Goal: Information Seeking & Learning: Check status

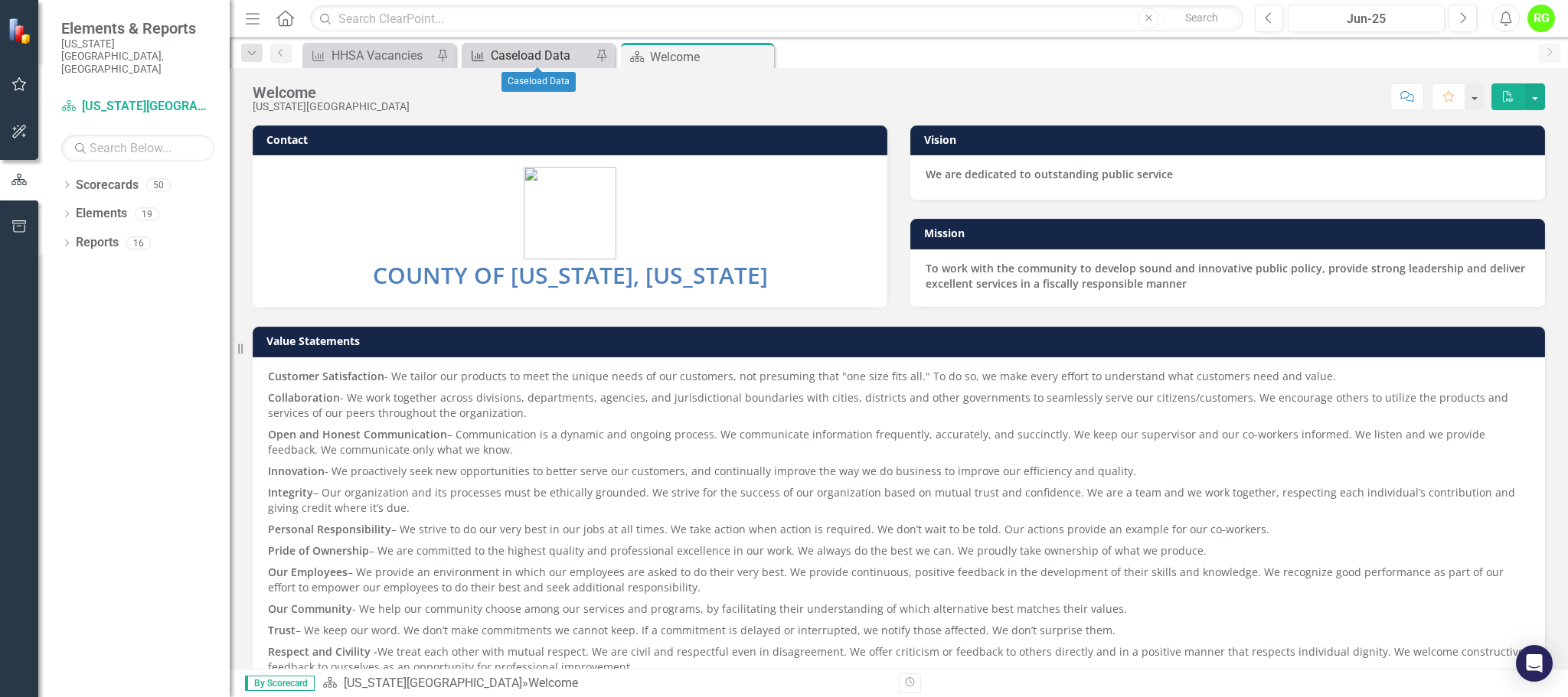
click at [522, 58] on div "Caseload Data" at bounding box center [541, 55] width 101 height 19
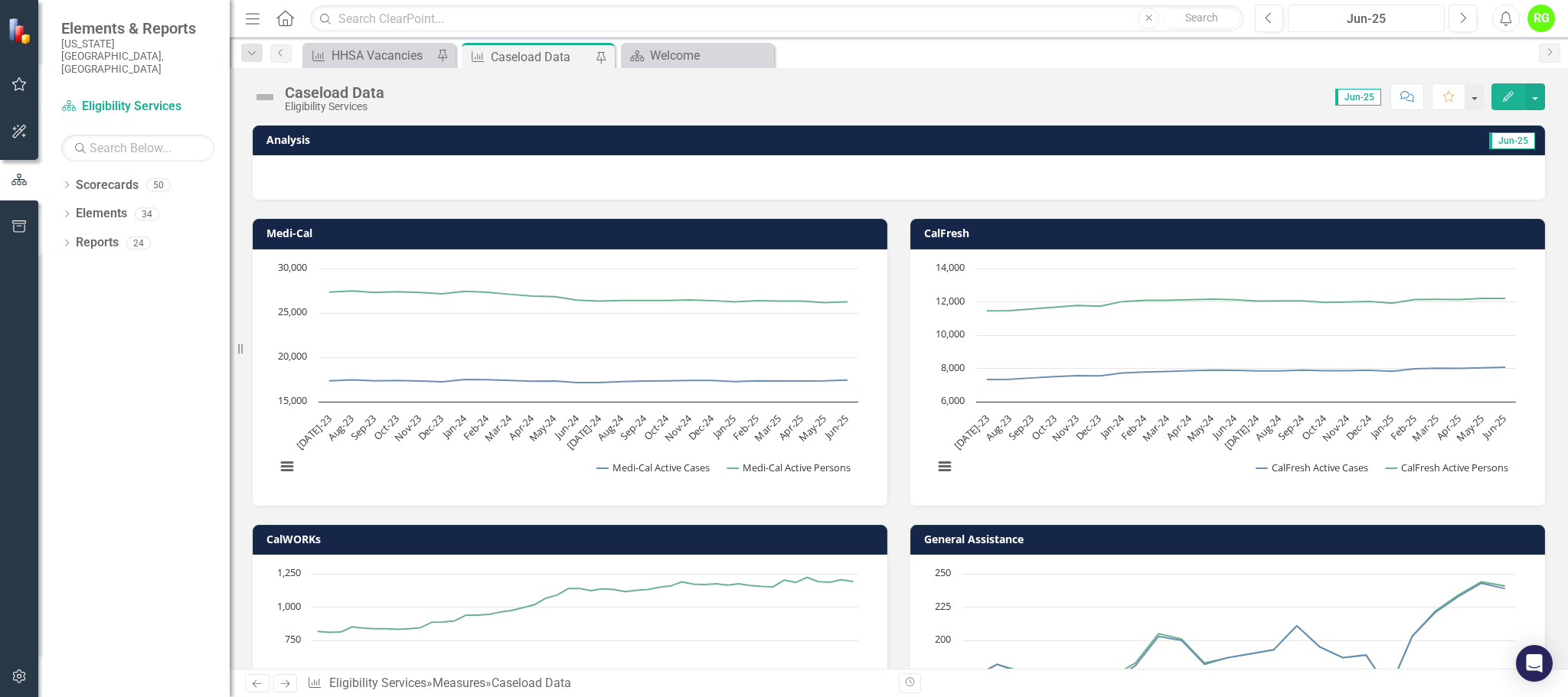
click at [1403, 14] on div "Jun-25" at bounding box center [1366, 19] width 146 height 18
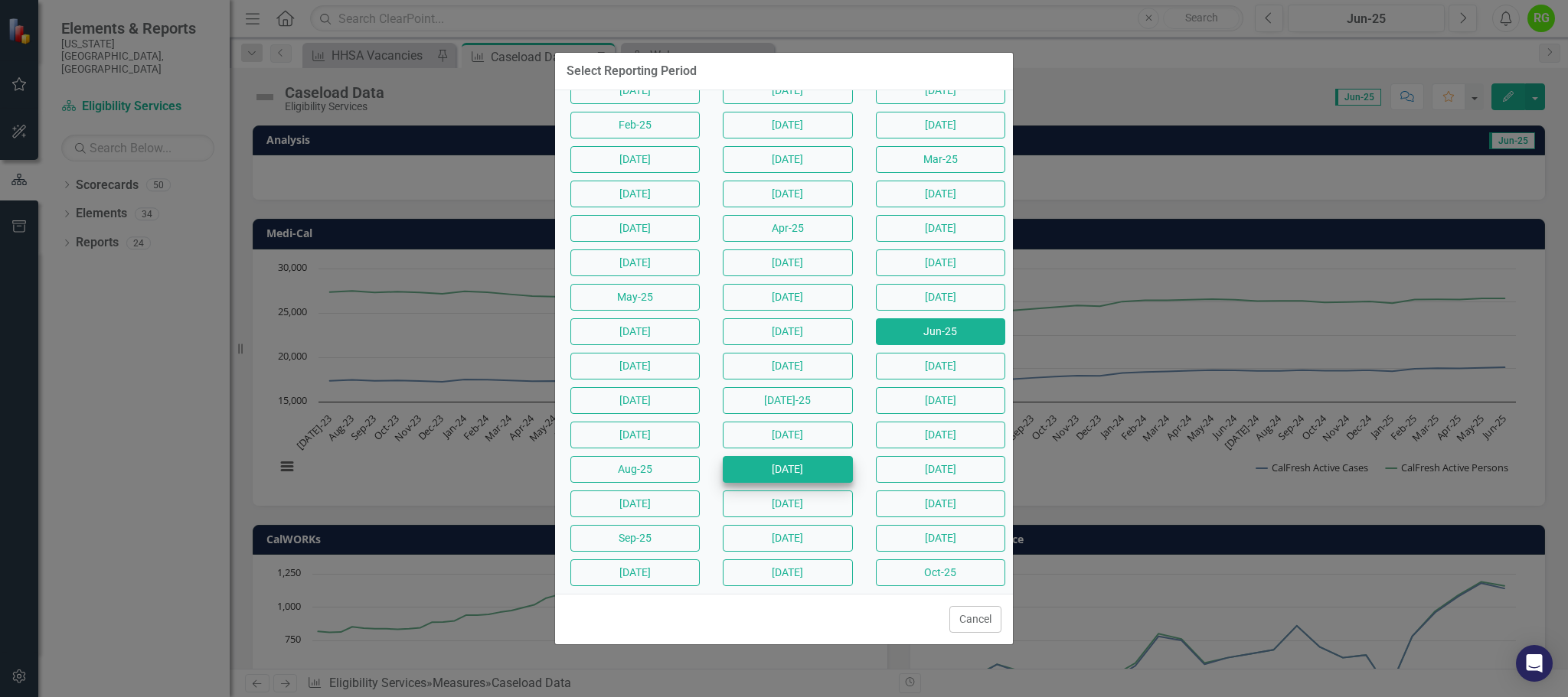
scroll to position [167, 0]
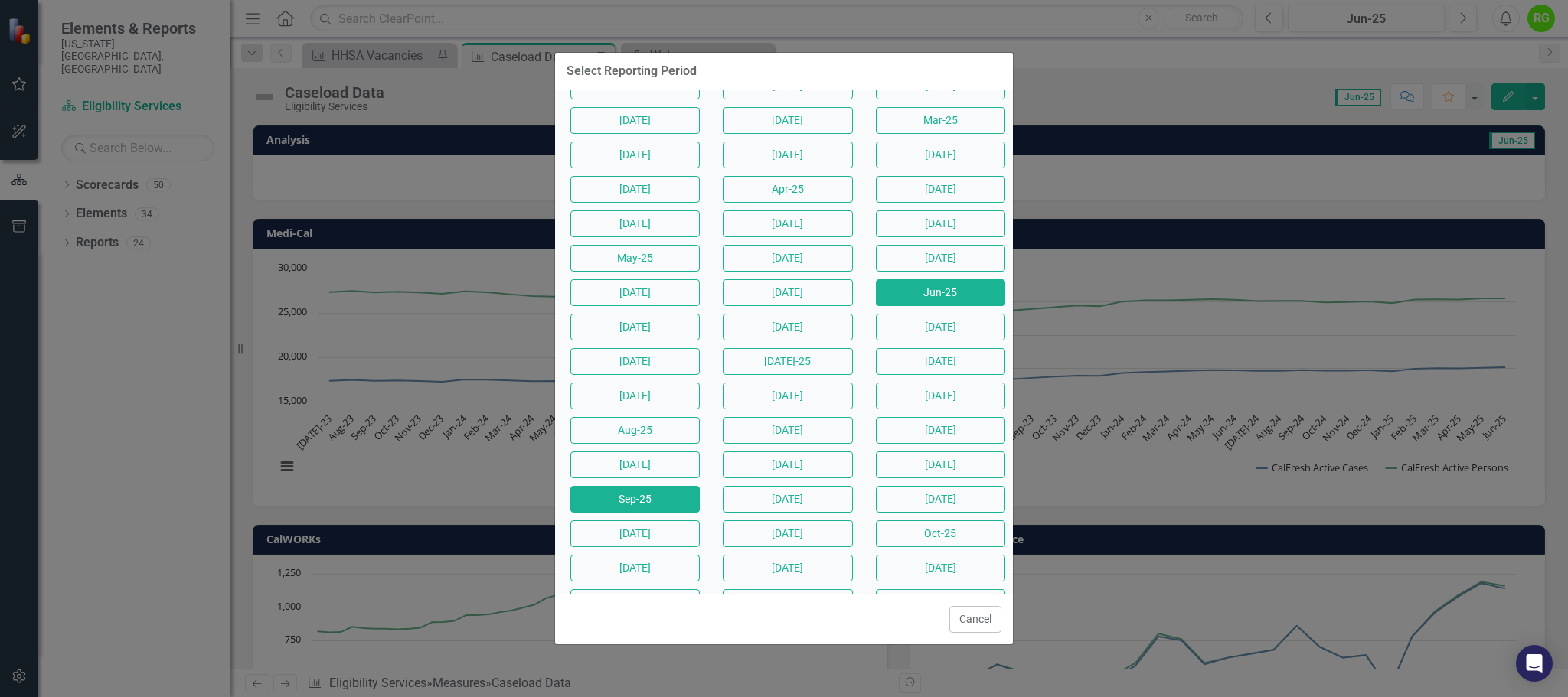
click at [632, 493] on button "Sep-25" at bounding box center [636, 499] width 130 height 27
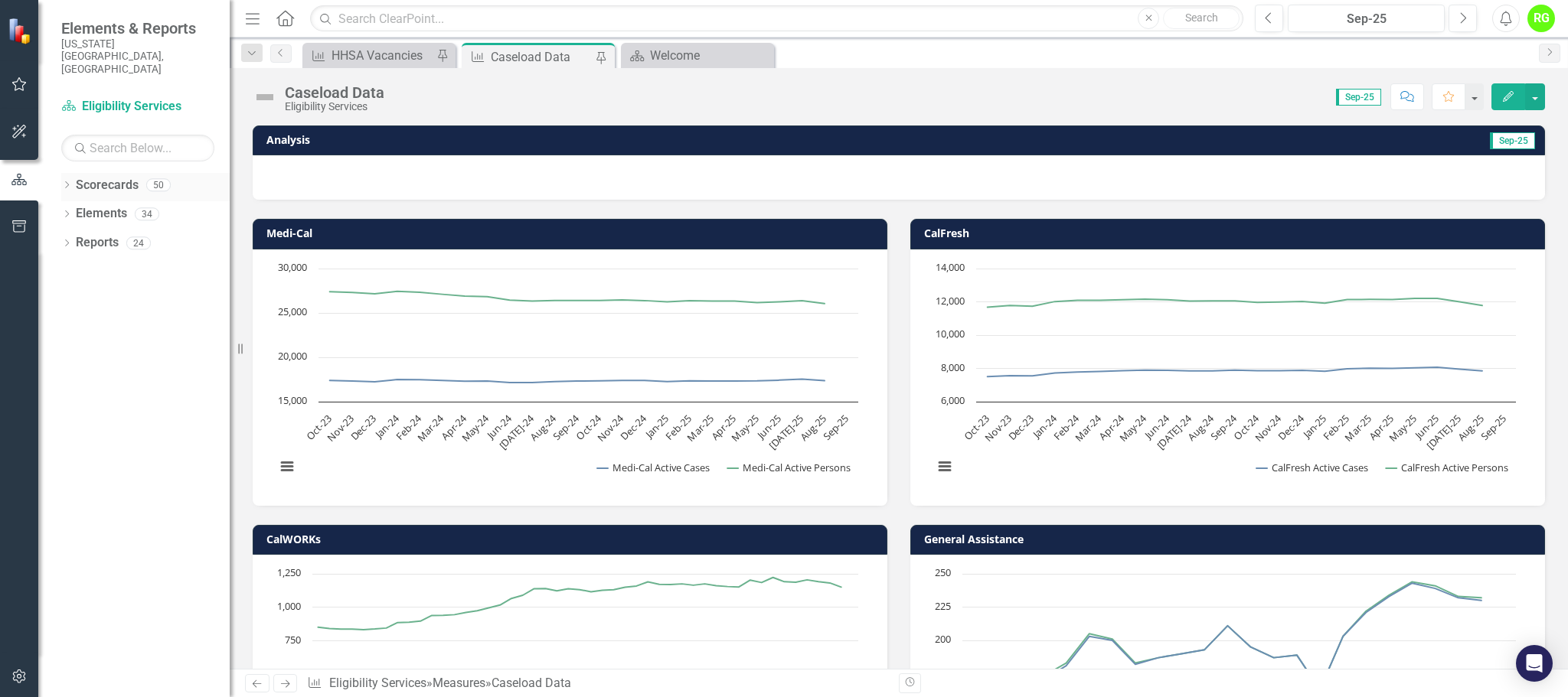
click at [72, 182] on icon "Dropdown" at bounding box center [67, 186] width 11 height 8
click at [75, 209] on icon "Dropdown" at bounding box center [75, 213] width 12 height 9
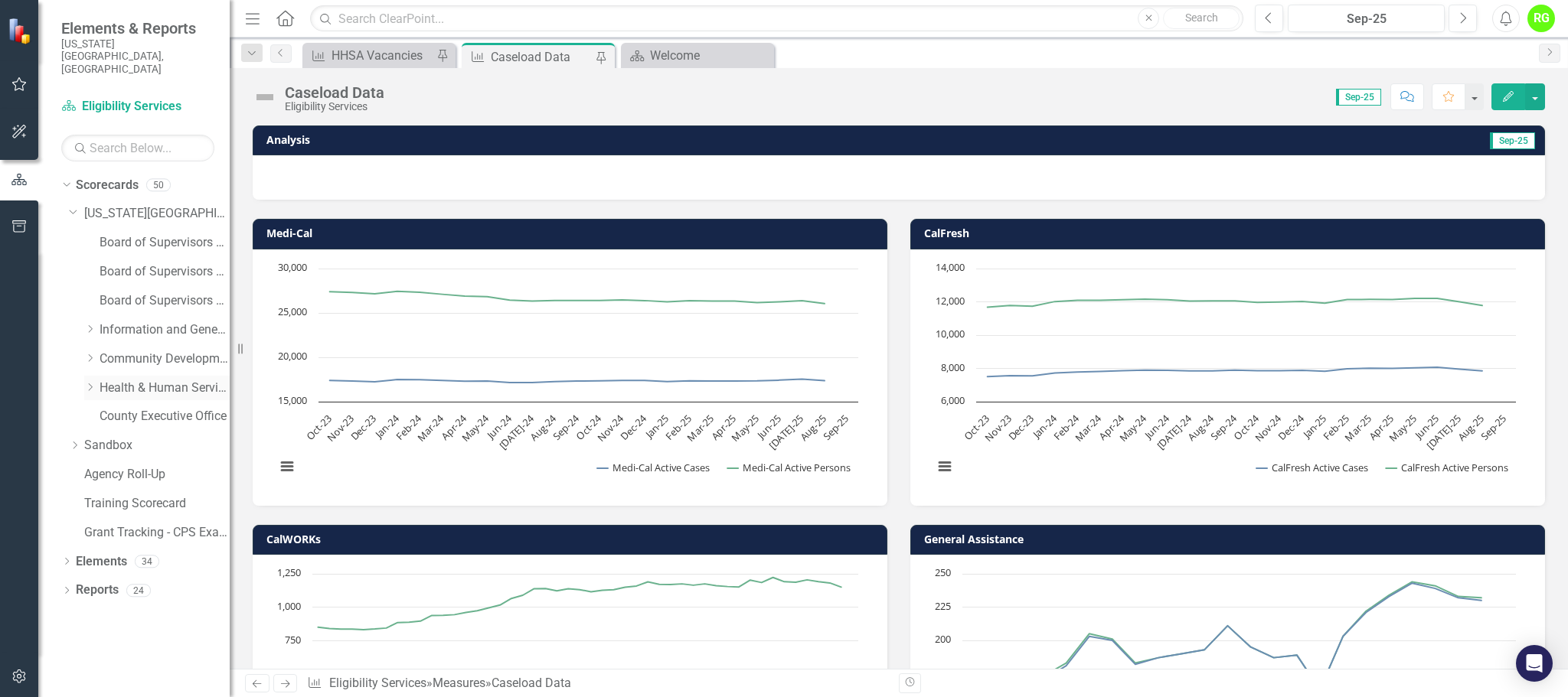
click at [88, 383] on icon "Dropdown" at bounding box center [90, 387] width 12 height 9
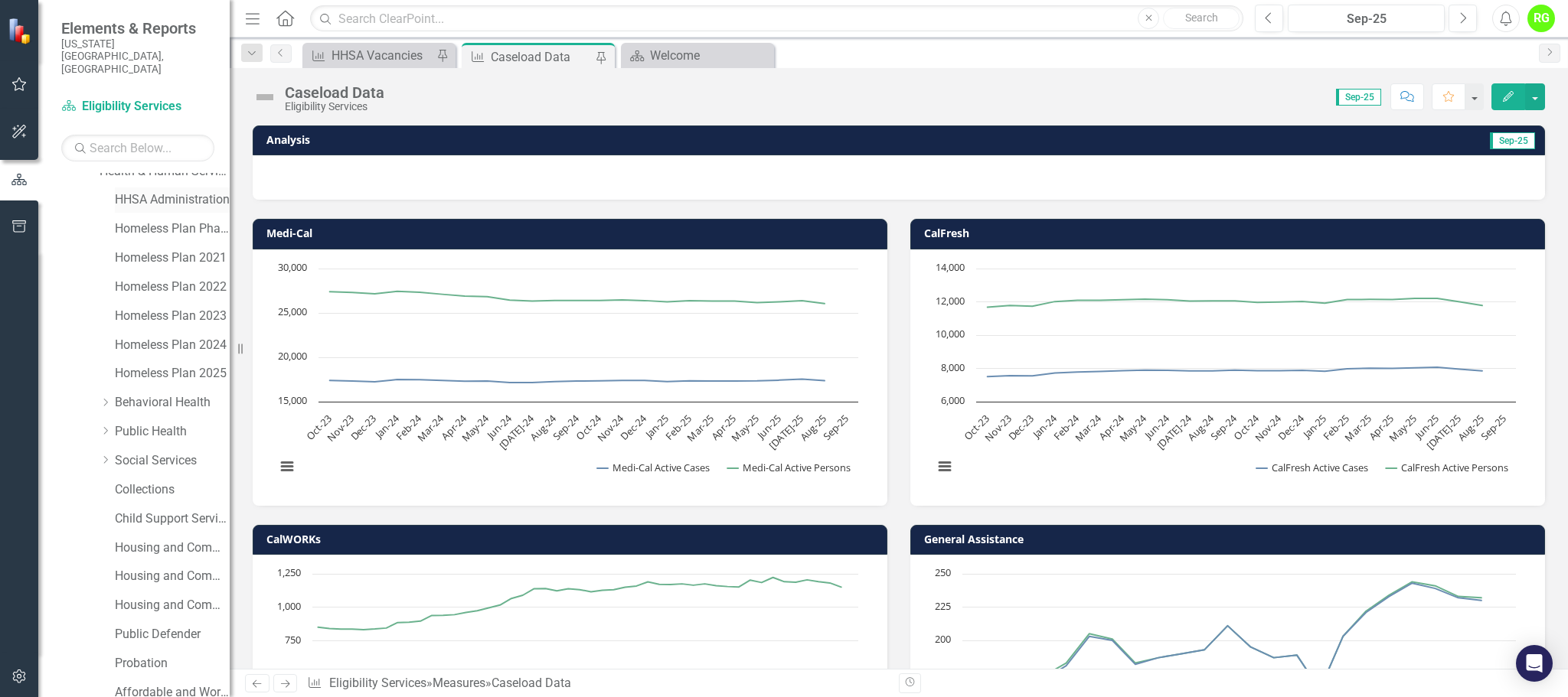
scroll to position [275, 0]
click at [108, 397] on icon "Dropdown" at bounding box center [106, 401] width 12 height 9
click at [179, 423] on link "Social Services Administration" at bounding box center [180, 431] width 100 height 17
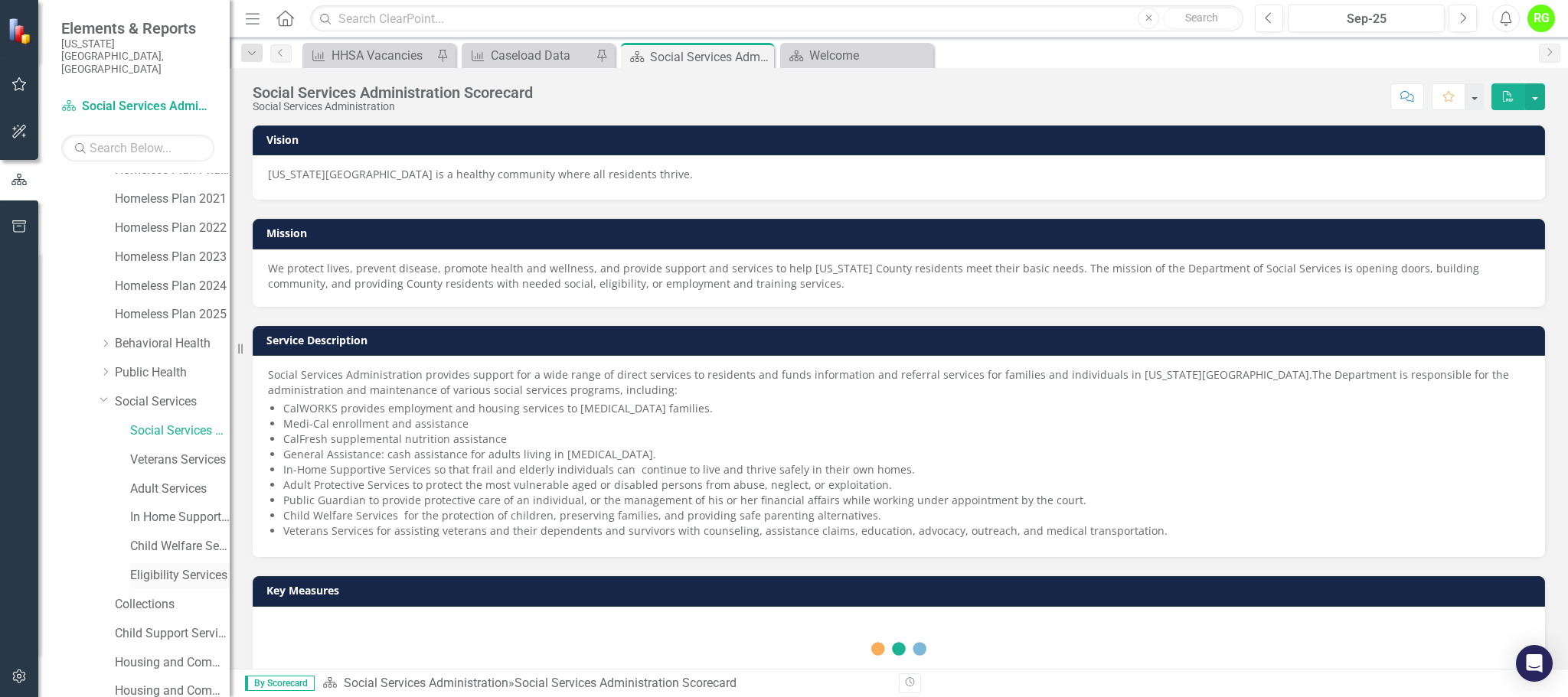
click at [174, 567] on link "Eligibility Services" at bounding box center [180, 576] width 100 height 17
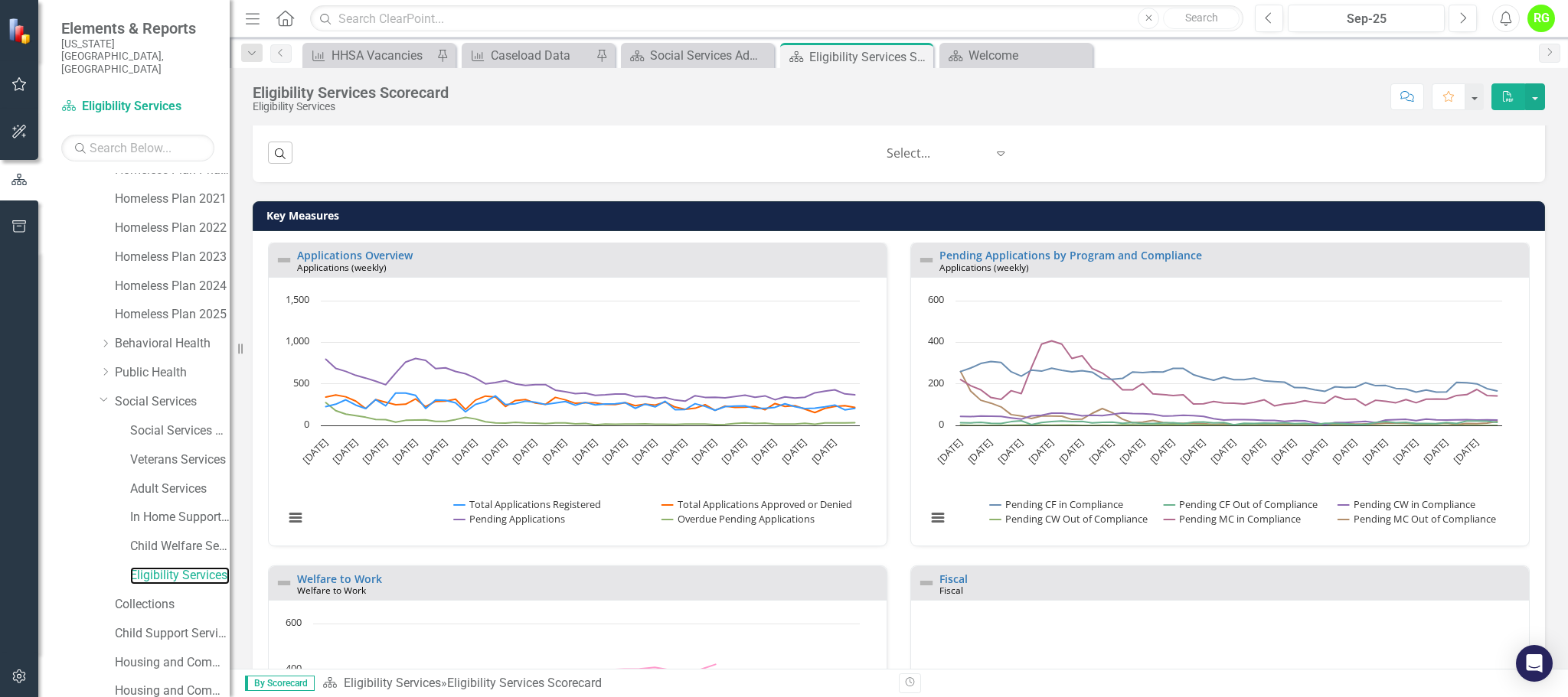
scroll to position [586, 0]
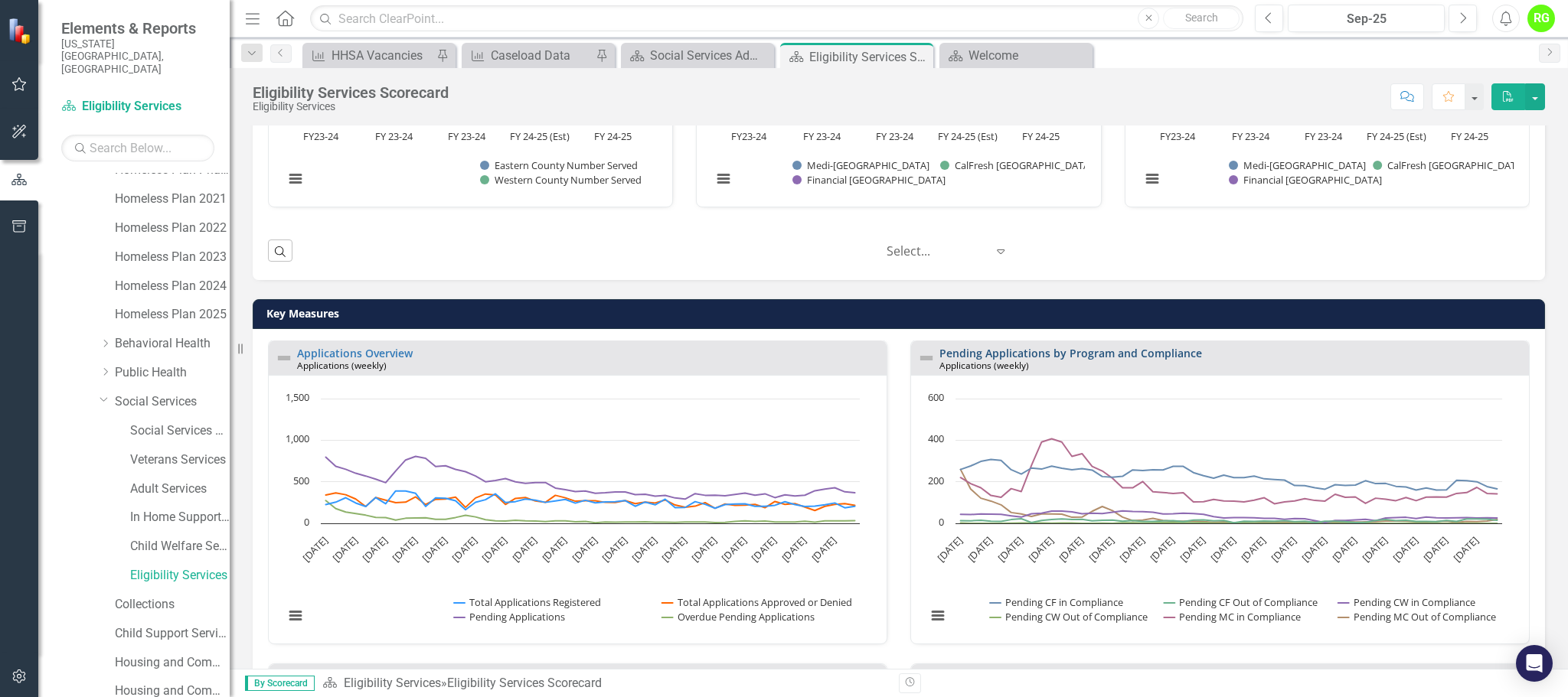
click at [1130, 353] on link "Pending Applications by Program and Compliance" at bounding box center [1071, 353] width 263 height 14
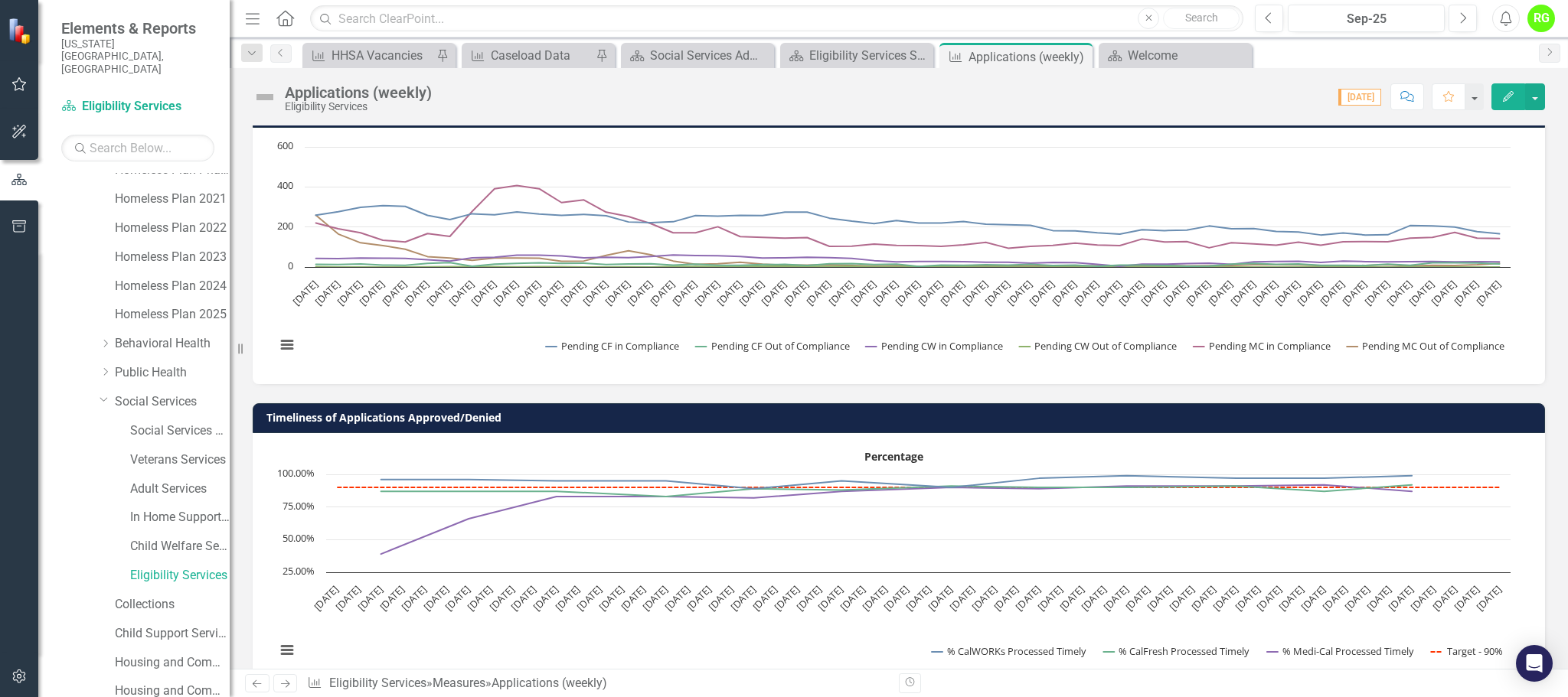
scroll to position [727, 0]
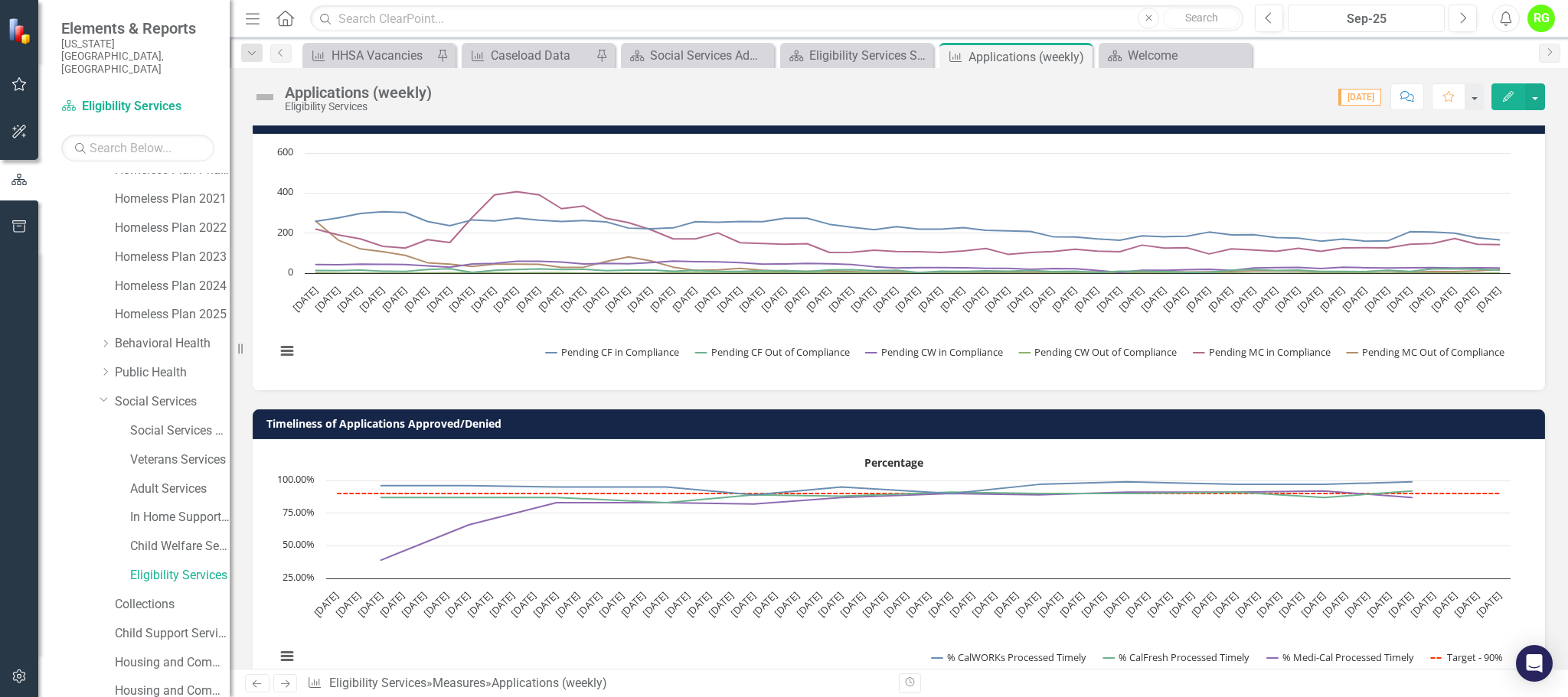
click at [1381, 17] on div "Sep-25" at bounding box center [1366, 19] width 146 height 18
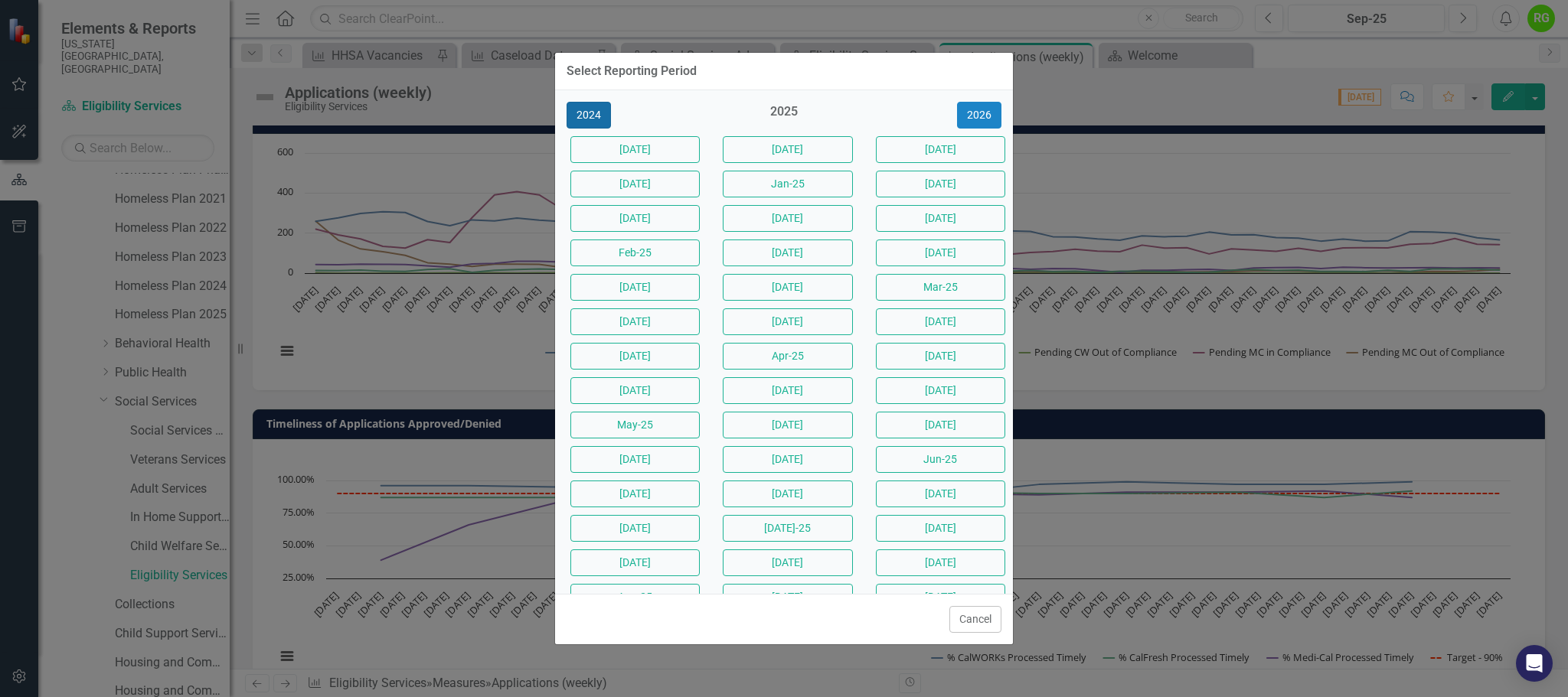
click at [594, 113] on button "2024" at bounding box center [588, 115] width 44 height 27
click at [594, 113] on button "2023" at bounding box center [588, 115] width 44 height 27
click at [601, 114] on button "2022" at bounding box center [588, 115] width 44 height 27
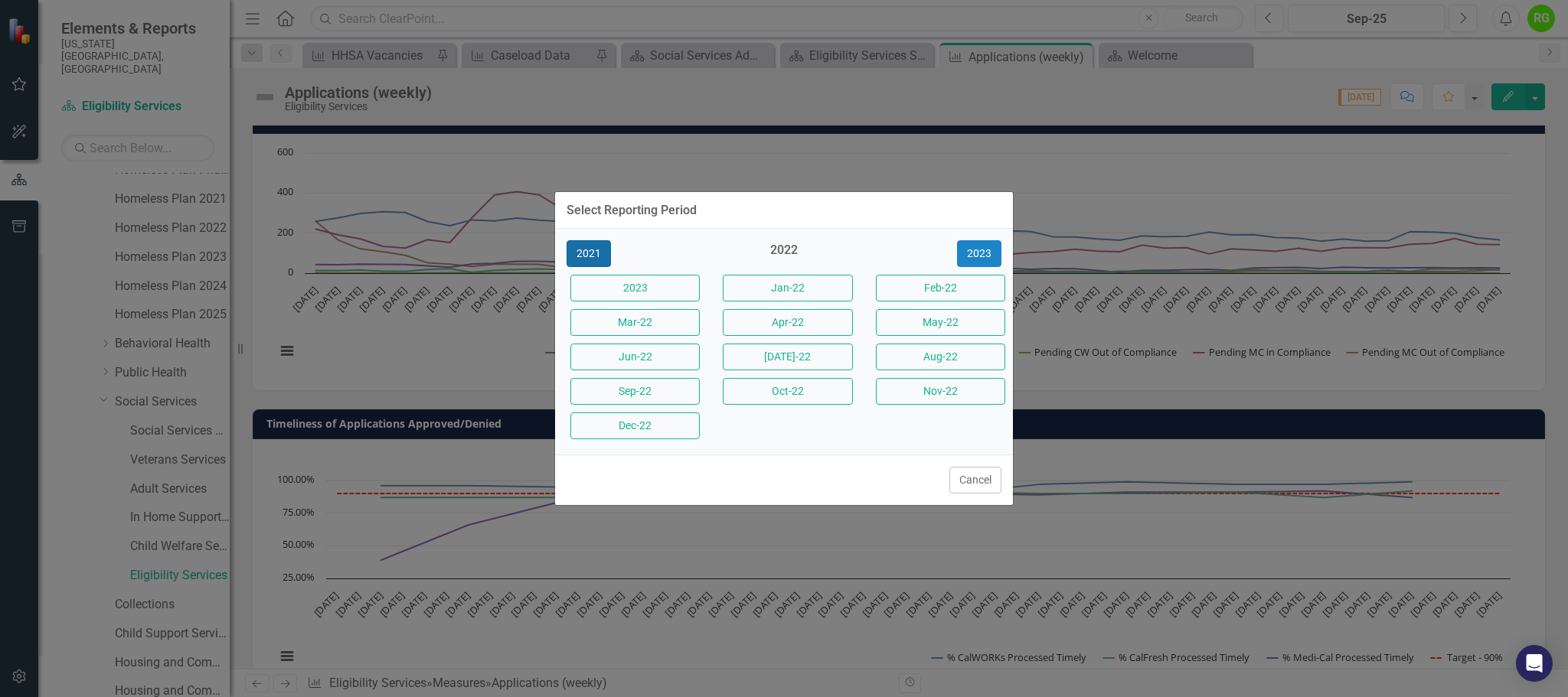
click at [590, 256] on button "2021" at bounding box center [588, 254] width 44 height 27
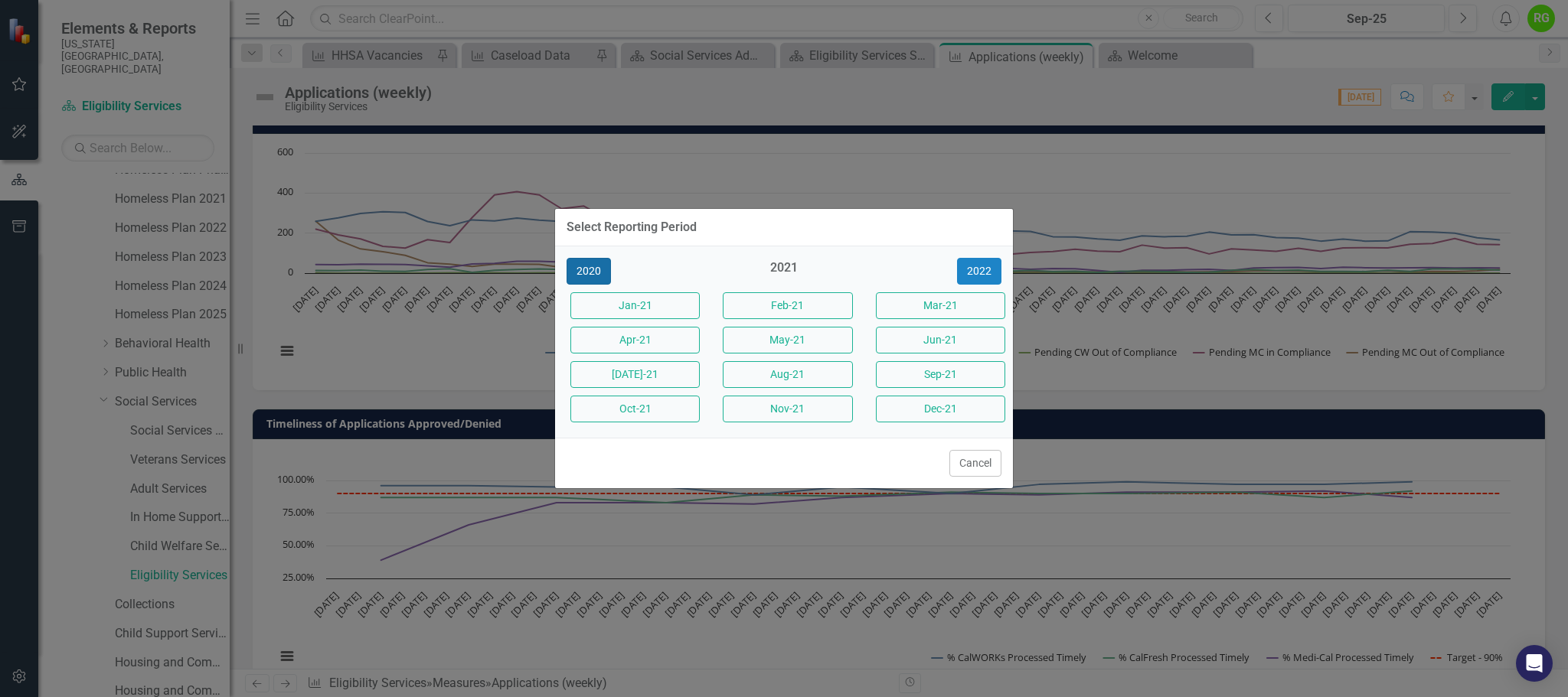
click at [595, 269] on button "2020" at bounding box center [588, 271] width 44 height 27
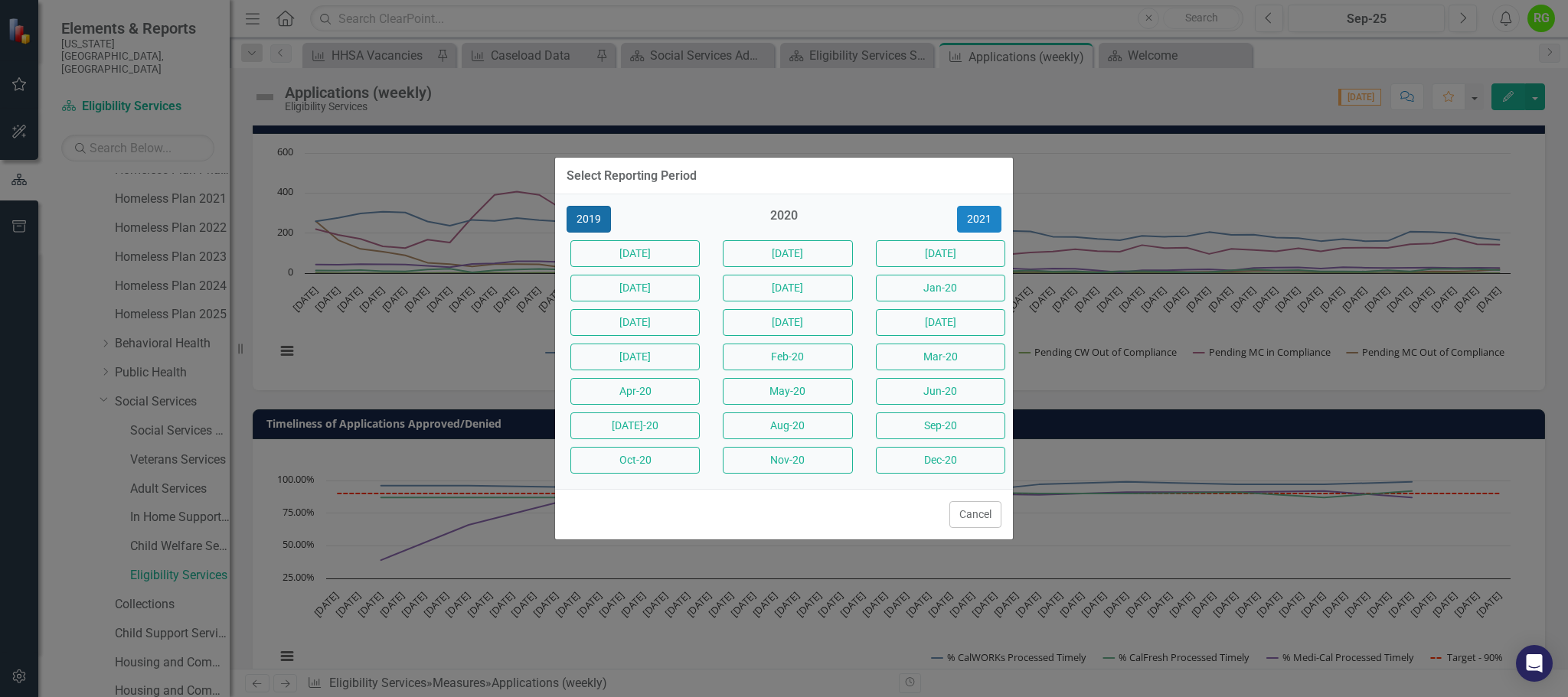
click at [594, 213] on button "2019" at bounding box center [588, 220] width 44 height 27
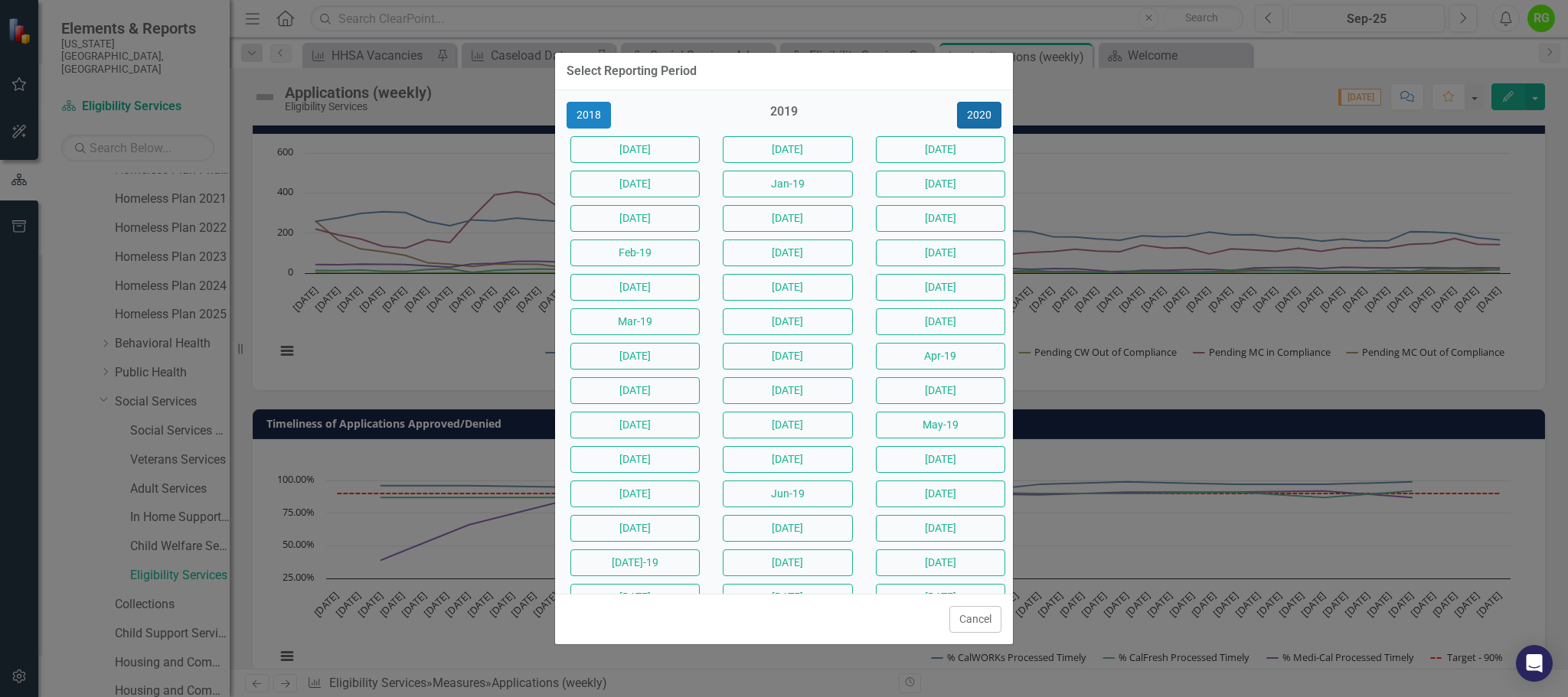
click at [972, 111] on button "2020" at bounding box center [978, 115] width 44 height 27
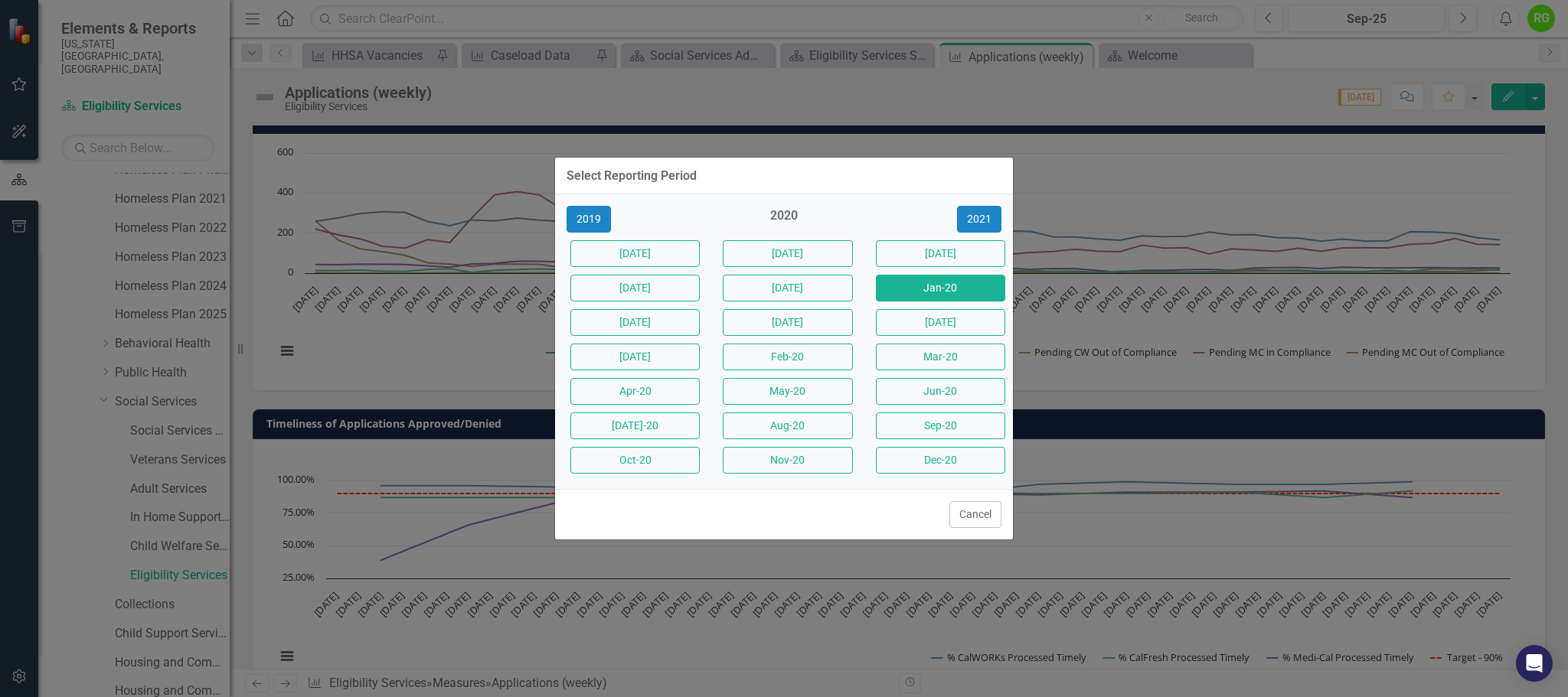
click at [956, 287] on button "Jan-20" at bounding box center [941, 288] width 130 height 27
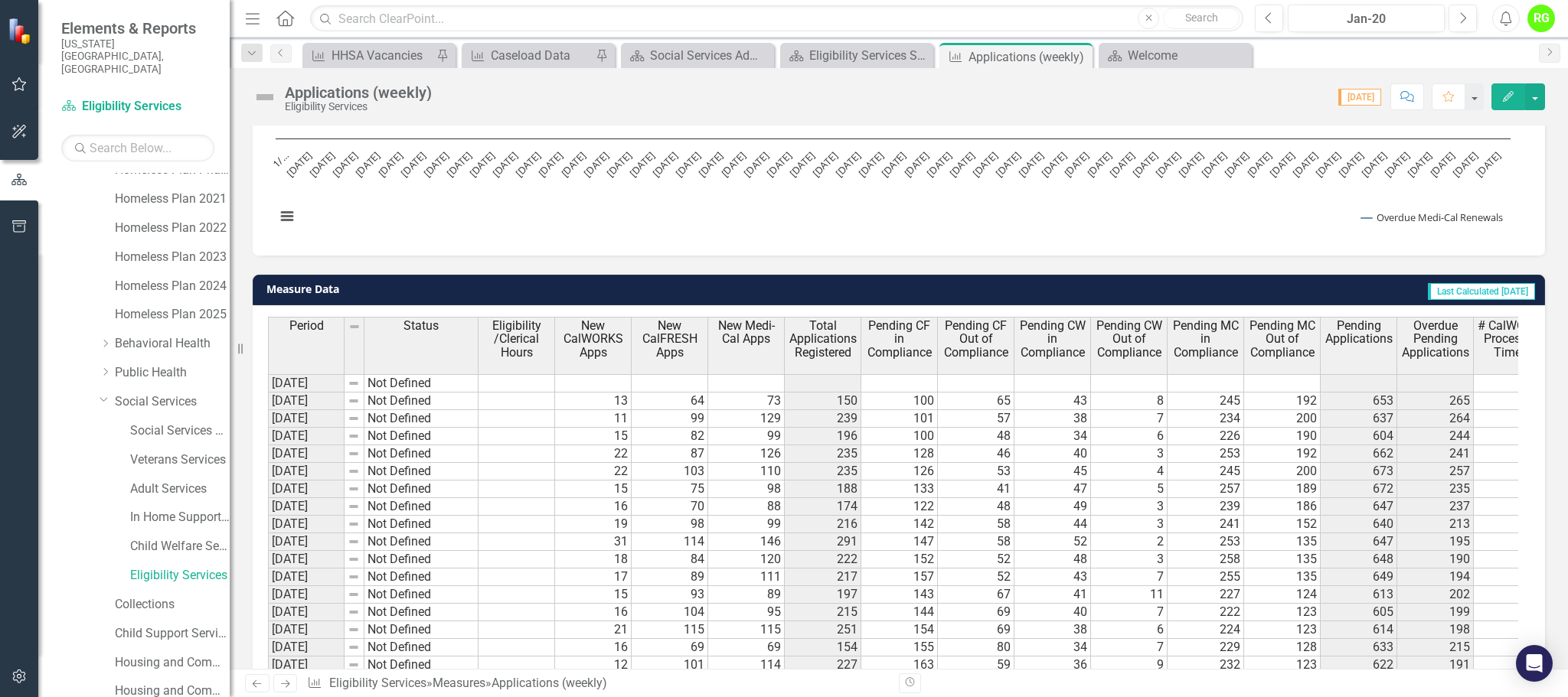
scroll to position [1498, 0]
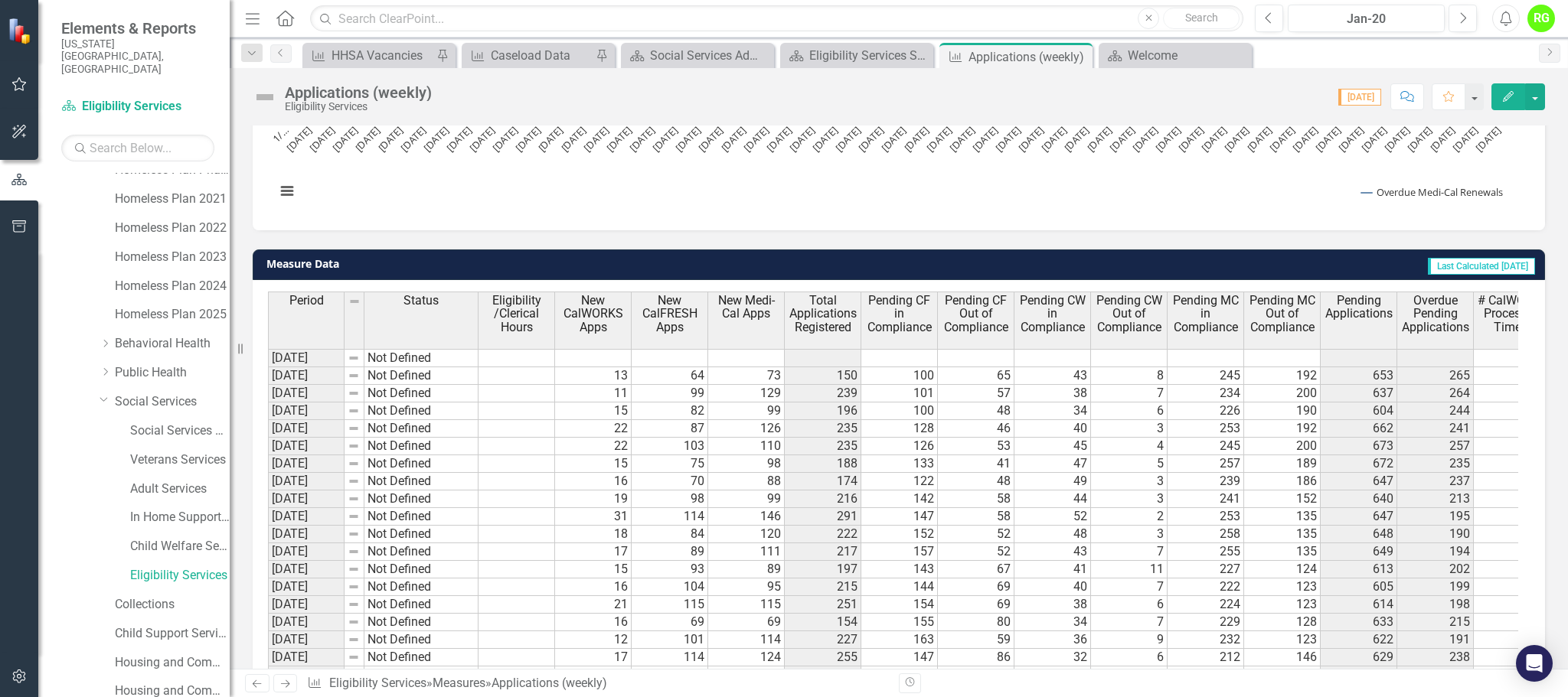
click at [595, 322] on span "New CalWORKS Apps" at bounding box center [593, 314] width 70 height 41
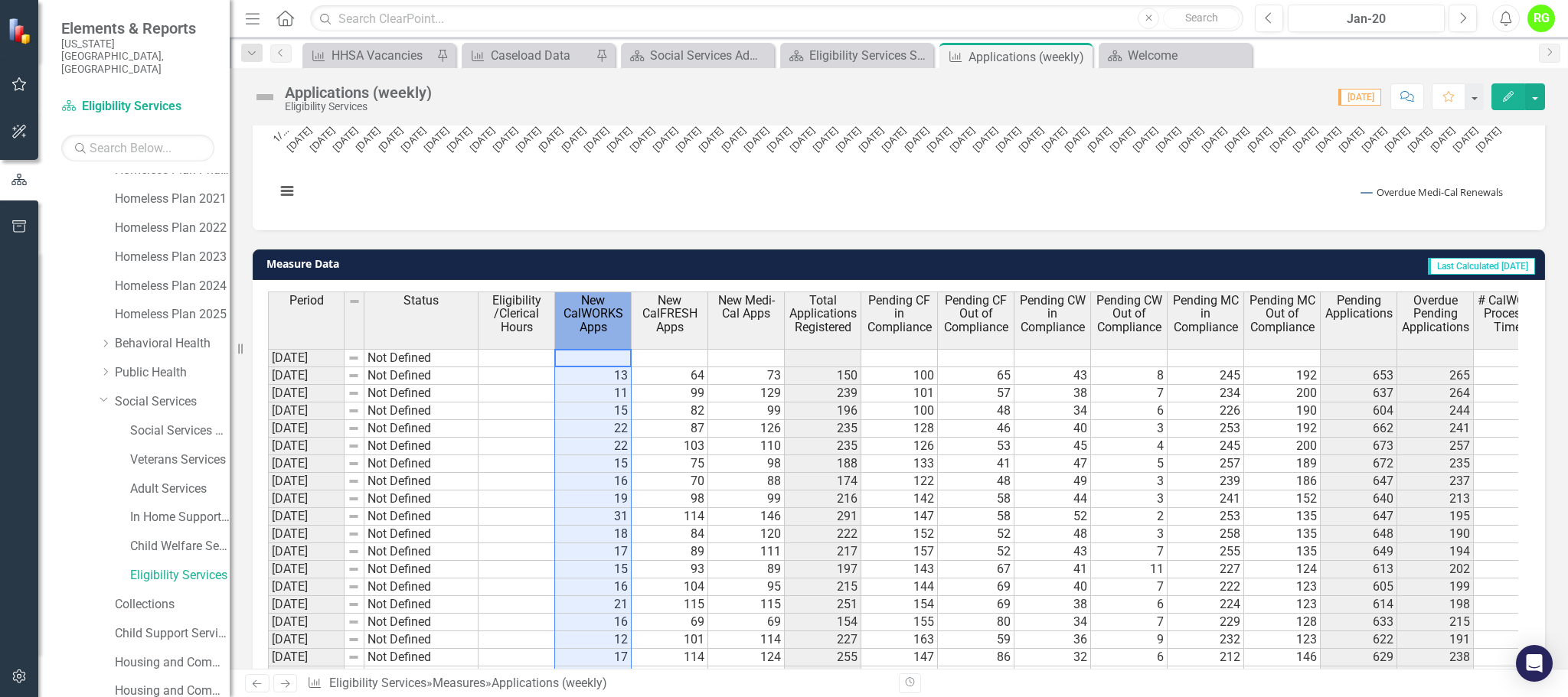
click at [603, 350] on div "Period Status Eligibility /Clerical Hours New CalWORKS Apps New CalFRESH Apps N…" at bounding box center [893, 322] width 1250 height 60
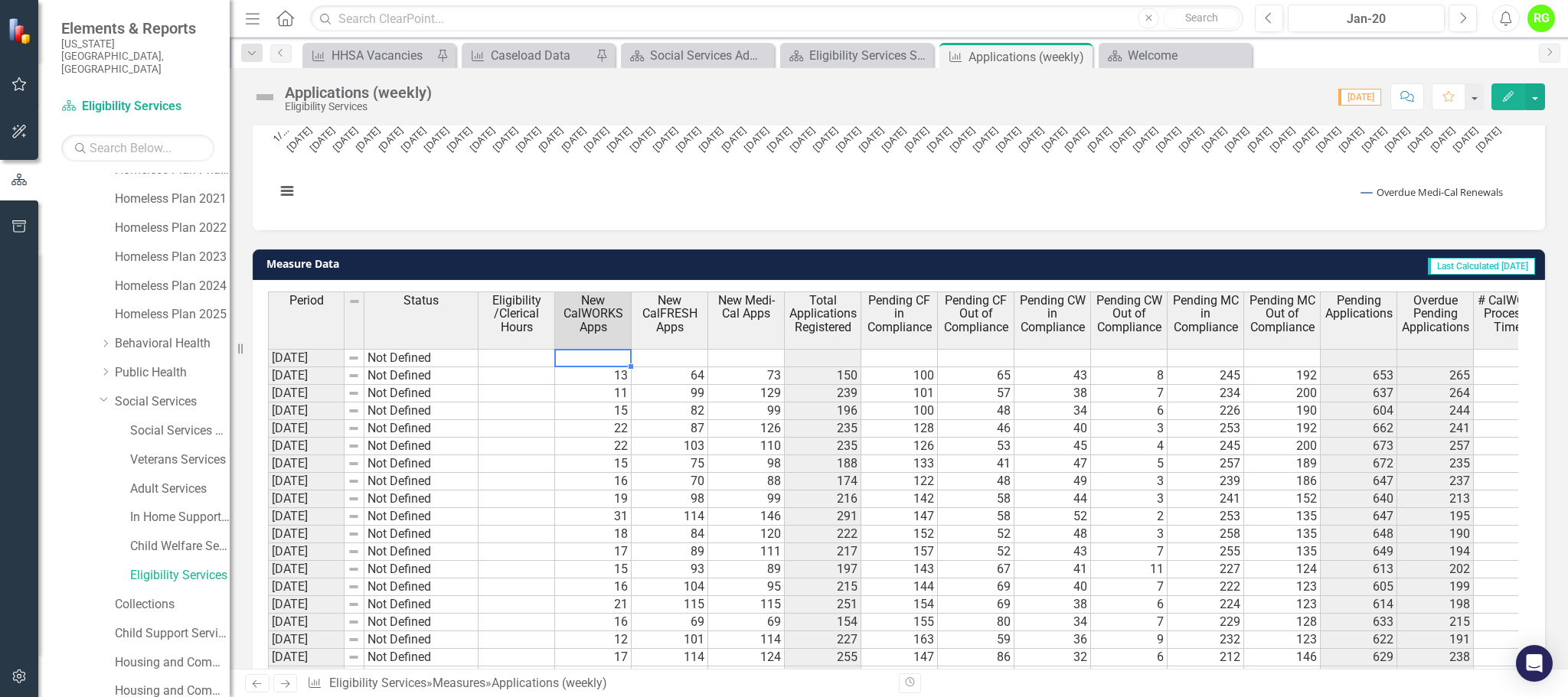
click at [601, 359] on td at bounding box center [593, 358] width 77 height 18
click at [1394, 358] on td at bounding box center [1358, 358] width 77 height 18
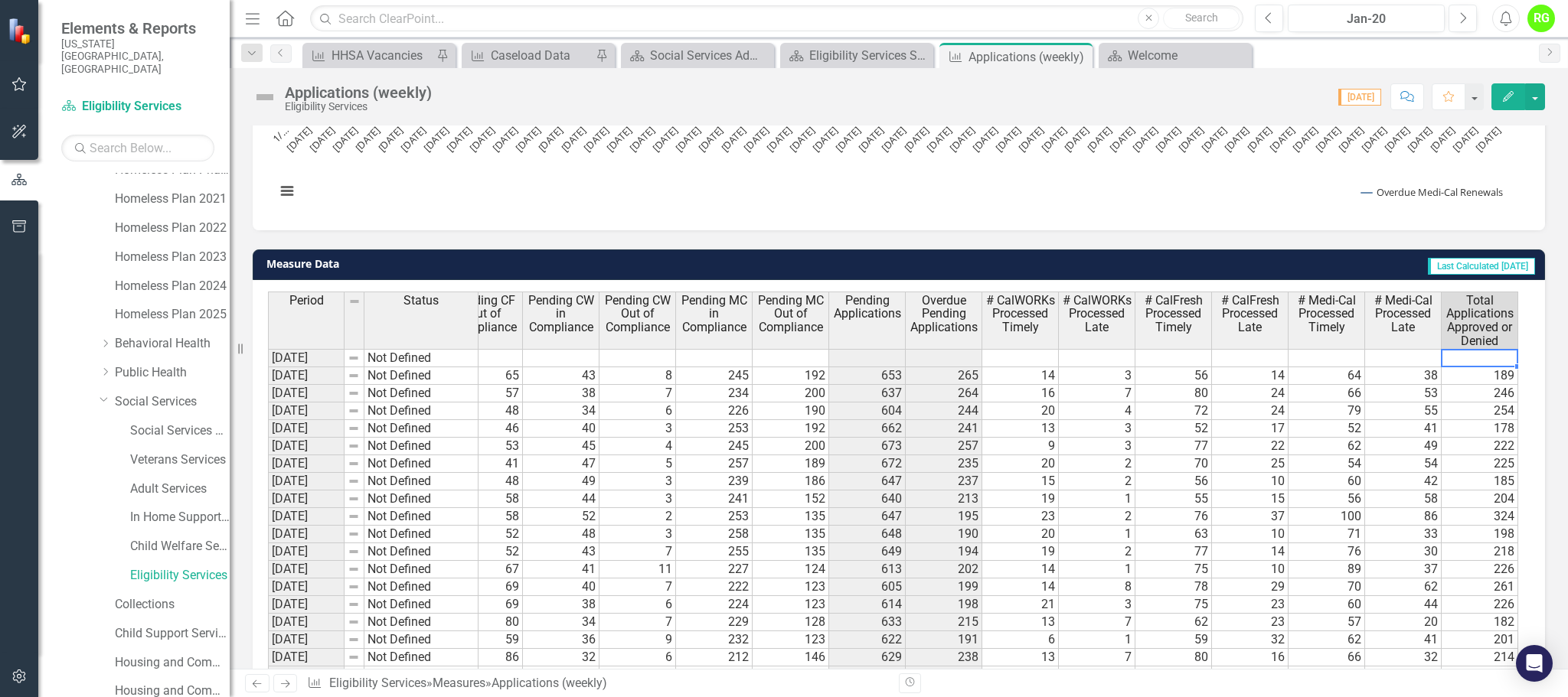
scroll to position [0, 568]
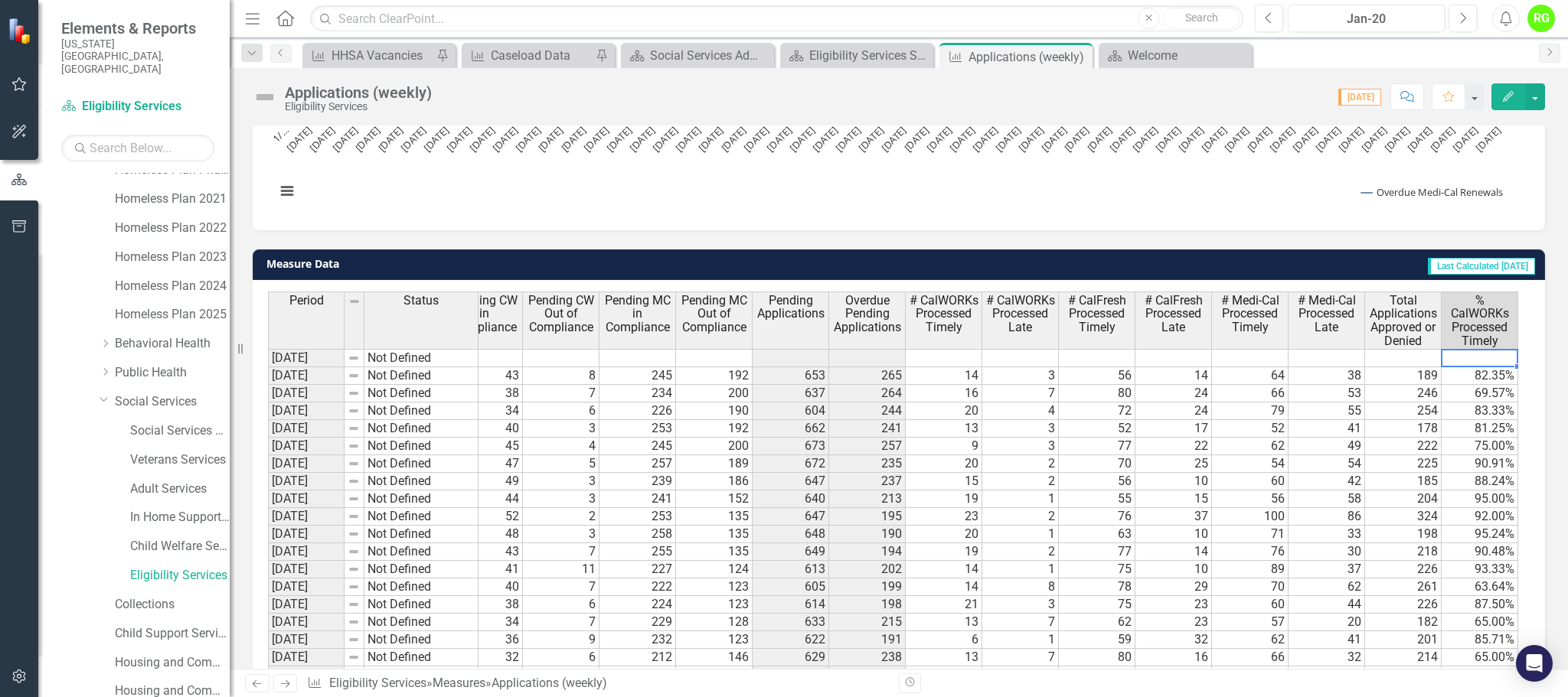
click at [951, 356] on td at bounding box center [944, 358] width 77 height 18
click at [1466, 348] on span "% CalWORKs Processed Timely" at bounding box center [1479, 320] width 70 height 53
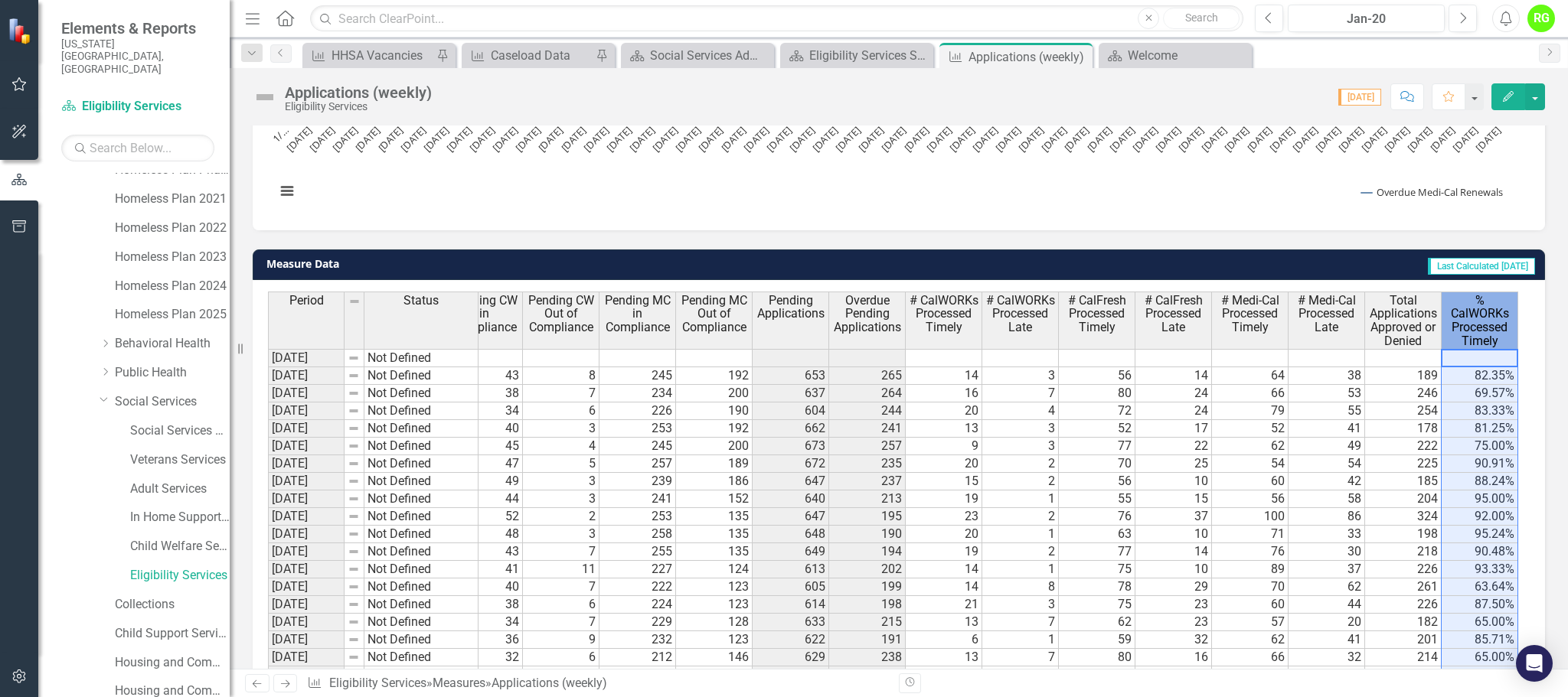
click at [1467, 355] on td at bounding box center [1480, 358] width 77 height 18
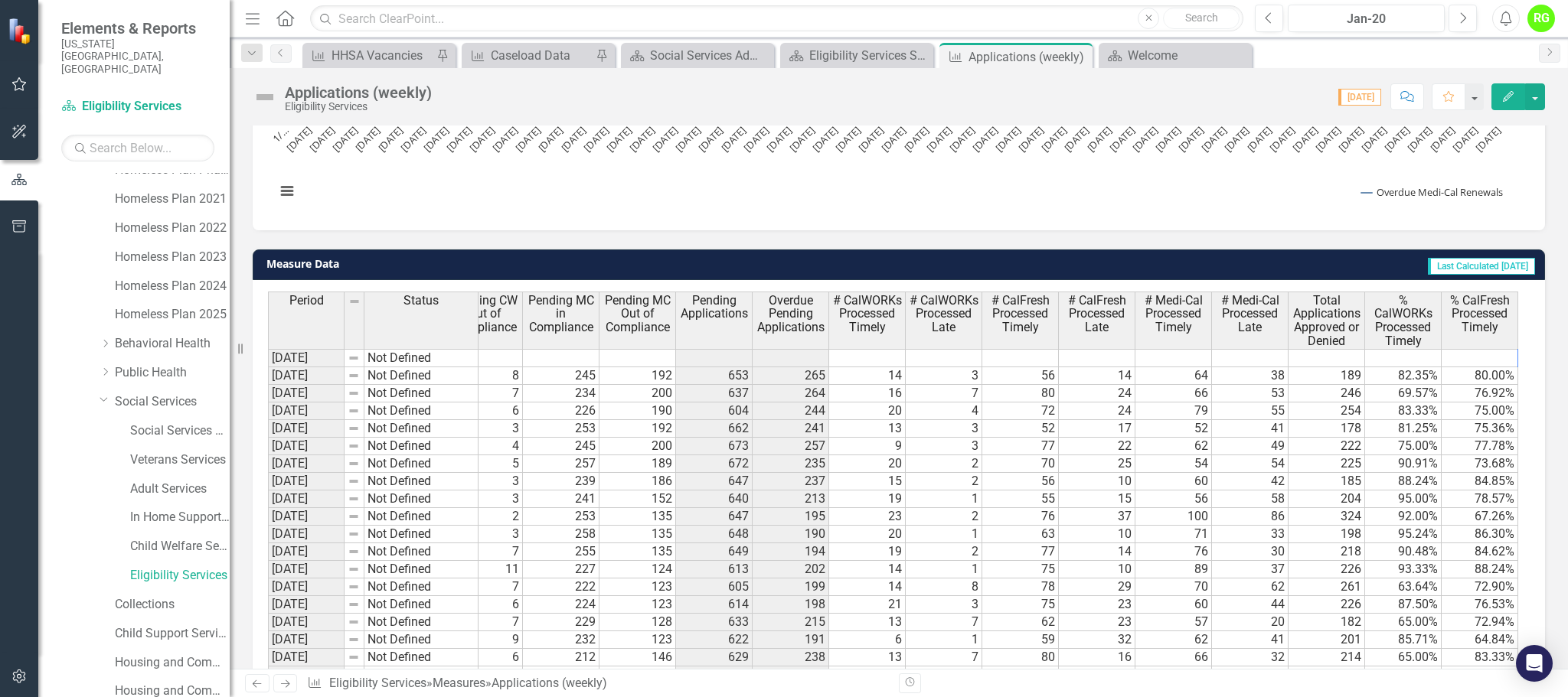
scroll to position [0, 721]
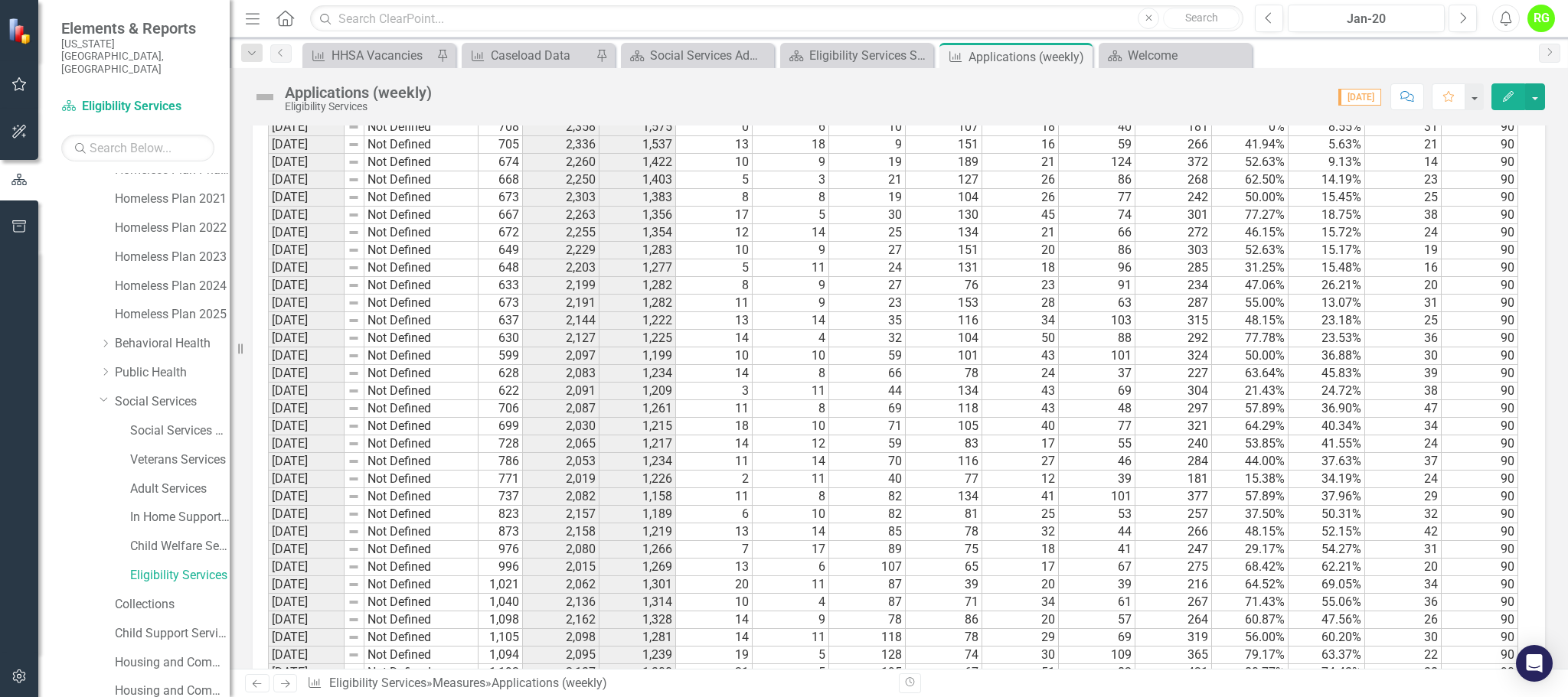
scroll to position [6329, 0]
